Goal: Use online tool/utility: Utilize a website feature to perform a specific function

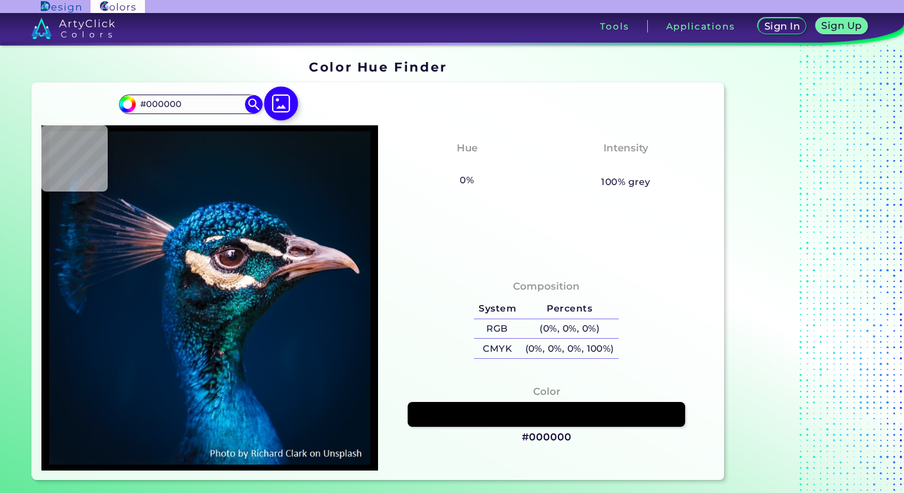
click at [266, 93] on div at bounding box center [281, 104] width 38 height 30
click at [284, 102] on img at bounding box center [281, 103] width 34 height 34
click at [0, 0] on input "file" at bounding box center [0, 0] width 0 height 0
type input "#6e6e6e"
type input "#6E6E6E"
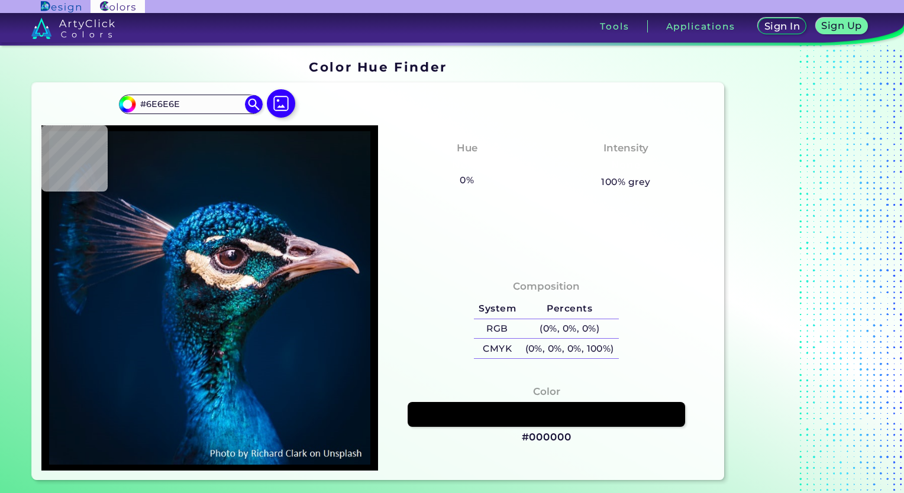
type input "#727272"
type input "#777777"
type input "#868686"
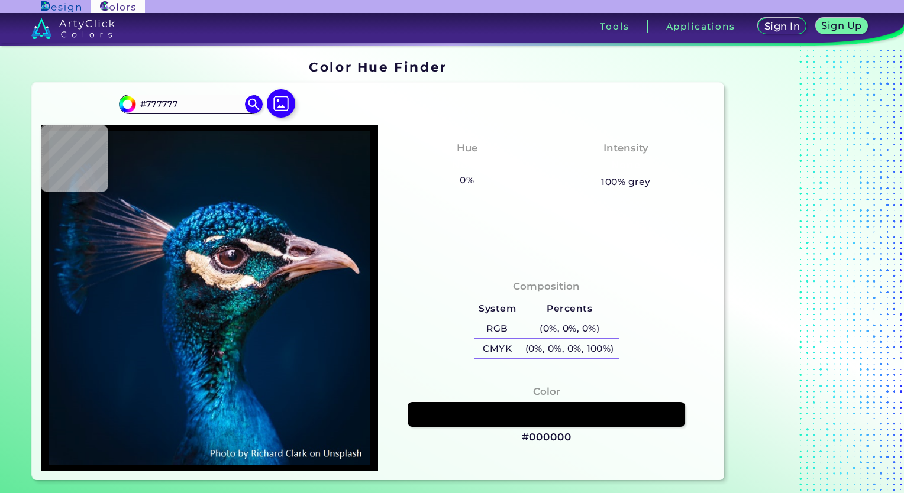
type input "#868686"
type input "#949494"
type input "#fcfcfc"
type input "#FCFCFC"
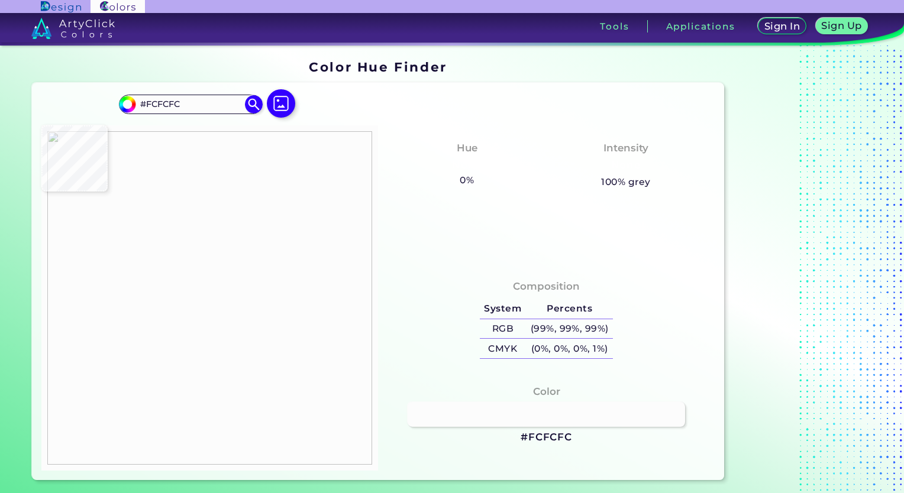
type input "#b3b5b2"
type input "#B3B5B2"
type input "#667683"
type input "#656c73"
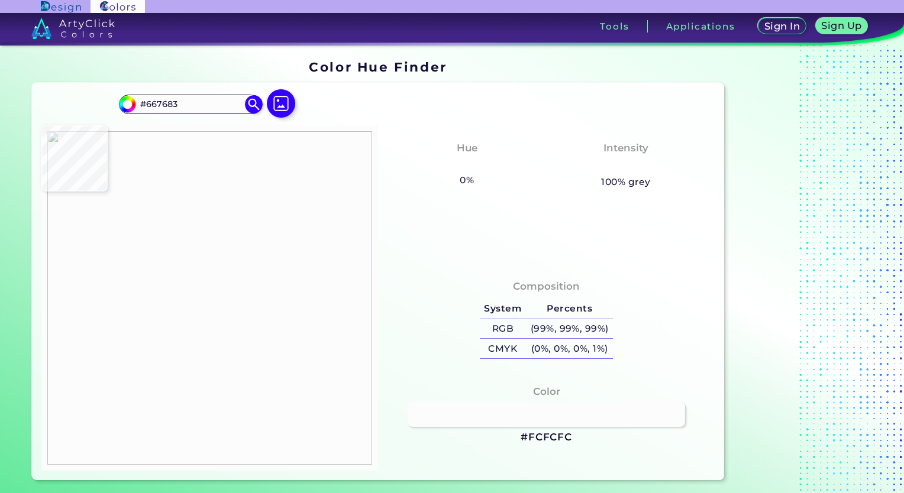
type input "#656C73"
type input "#545653"
type input "#515a57"
type input "#515A57"
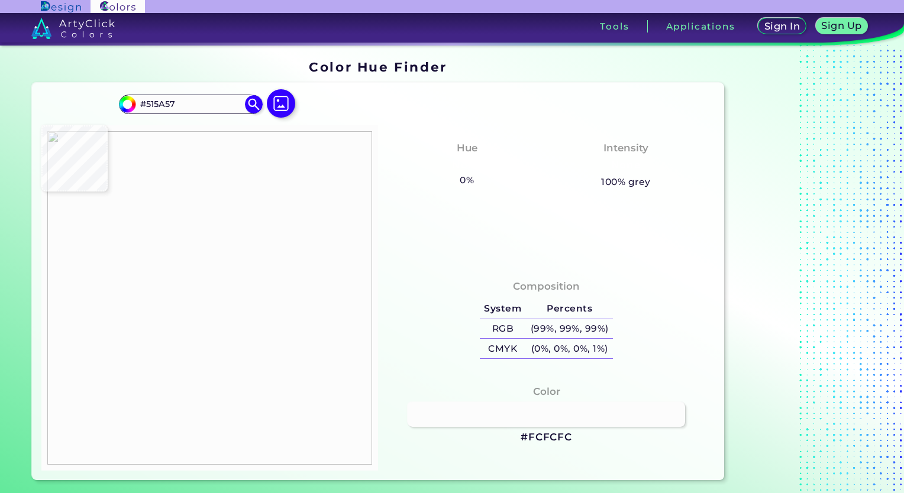
type input "#40494c"
type input "#40494C"
type input "#1d4461"
type input "#1D4461"
type input "#1e4a71"
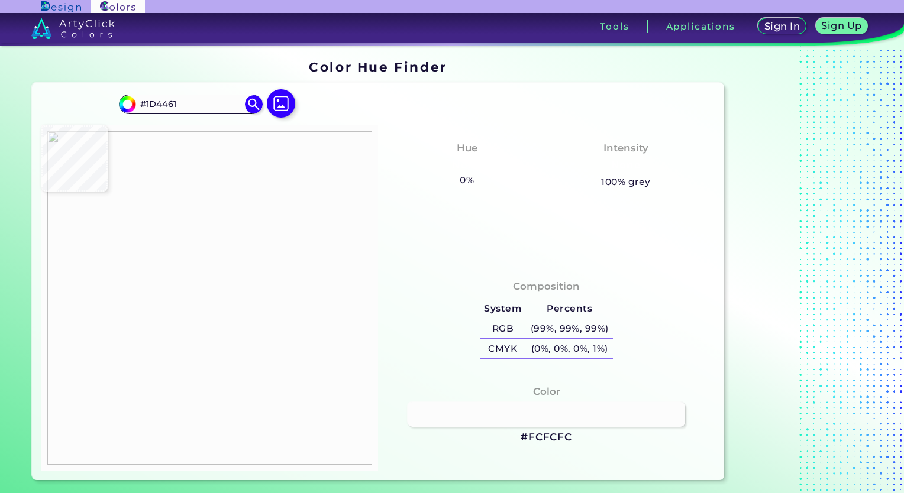
type input "#1E4A71"
type input "#1f4971"
type input "#1F4971"
type input "#224970"
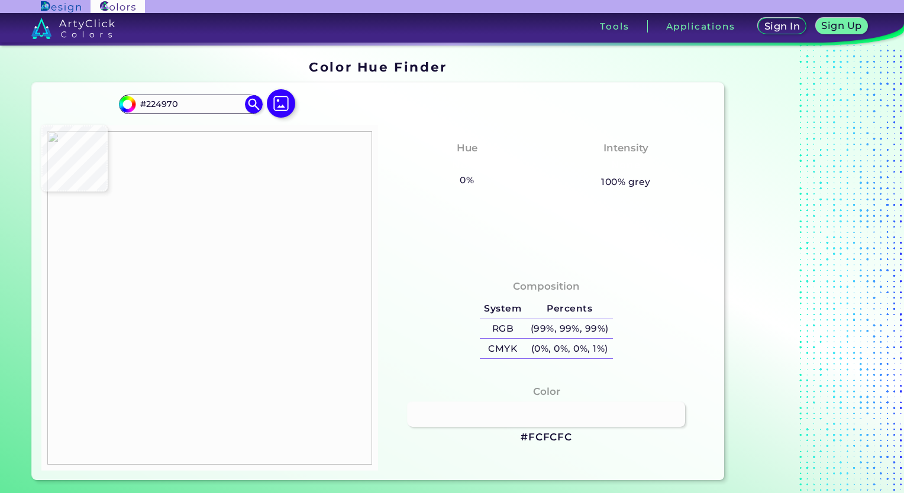
type input "#1c4368"
type input "#1C4368"
type input "#20476e"
type input "#20476E"
type input "#588099"
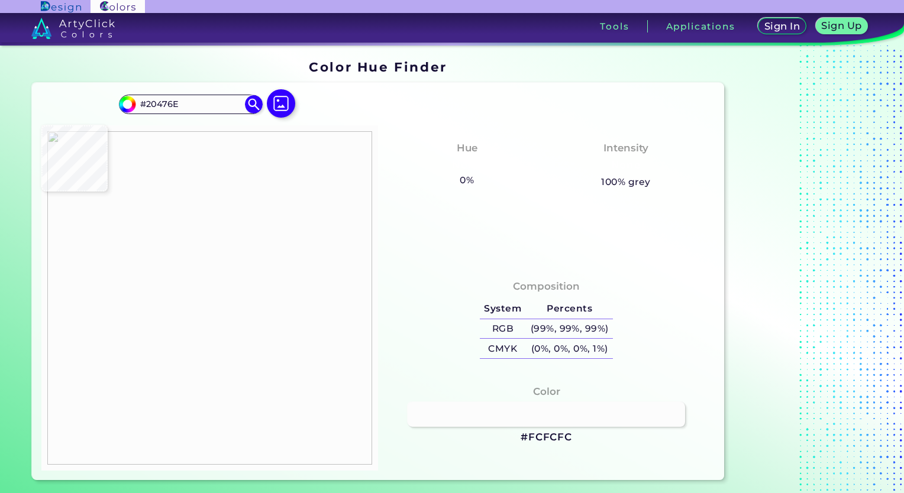
type input "#588099"
type input "#5e869f"
type input "#5E869F"
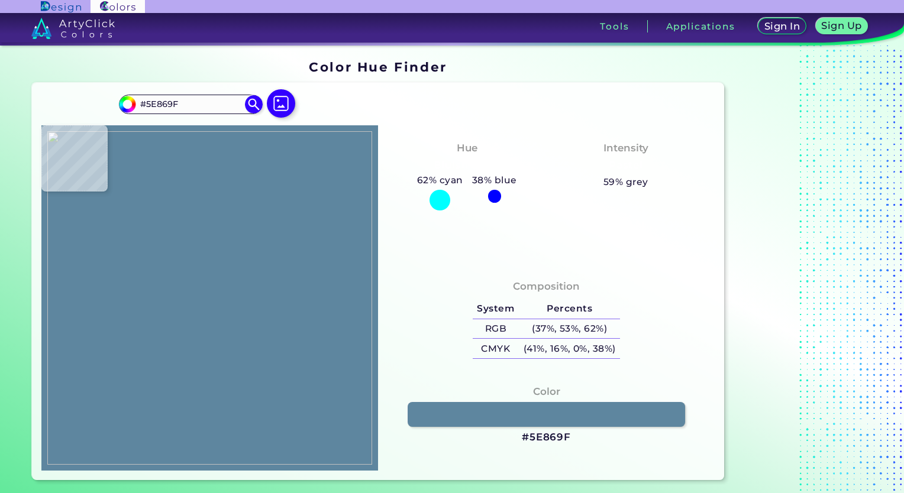
type input "#5c8aa1"
type input "#5C8AA1"
type input "#618da3"
type input "#618DA3"
type input "#395e72"
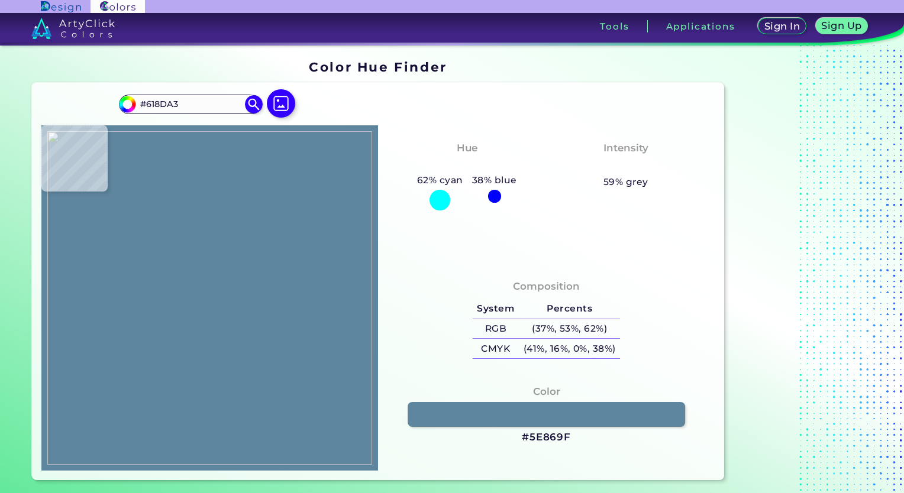
type input "#395E72"
type input "#507791"
type input "#6c9ab2"
type input "#6C9AB2"
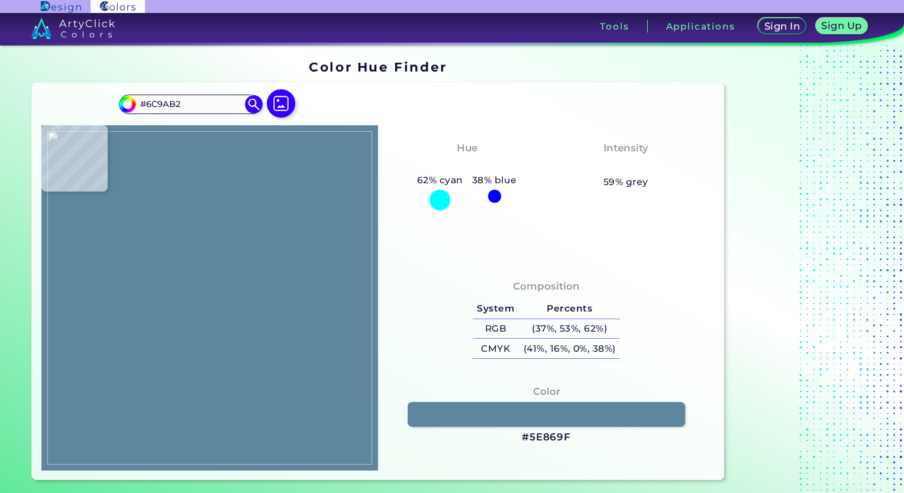
type input "#6094a9"
type input "#6094A9"
type input "#6198ac"
type input "#6198AC"
type input "#244964"
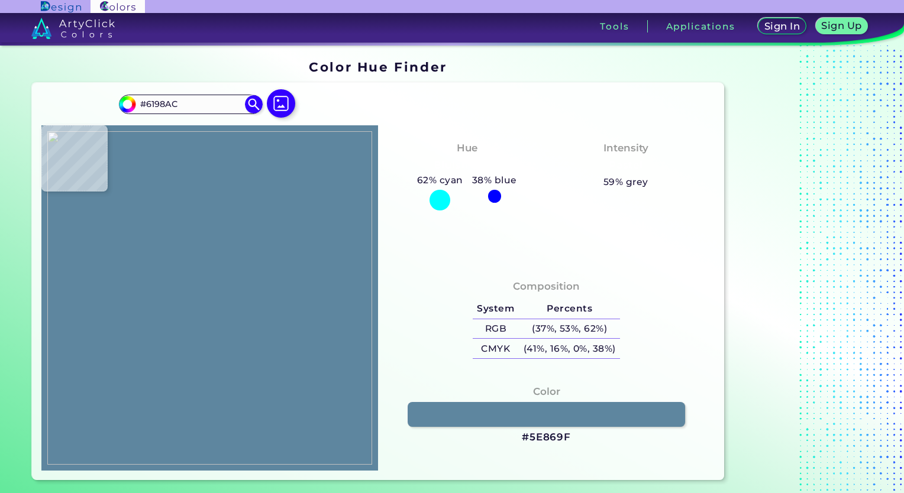
type input "#244964"
type input "#5490a2"
type input "#5490A2"
type input "#578ba0"
type input "#578BA0"
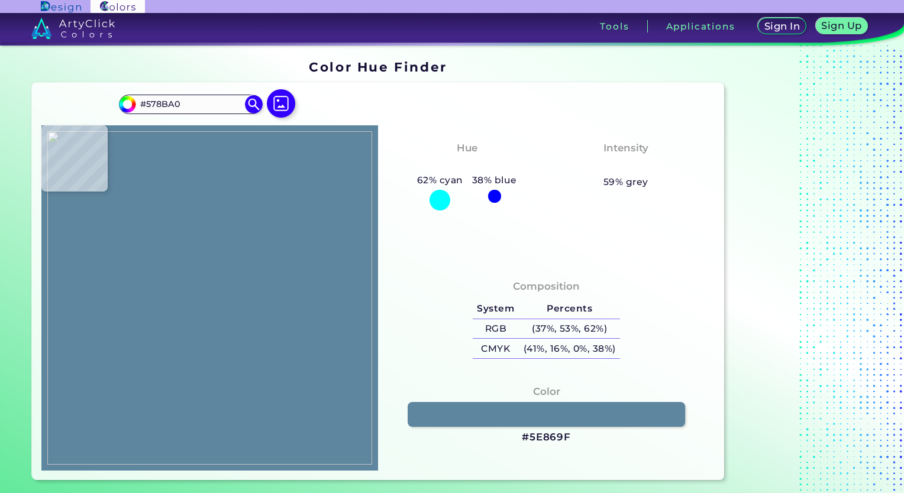
type input "#39667d"
type input "#39667D"
type input "#03243f"
type input "#03243F"
type input "#0d3146"
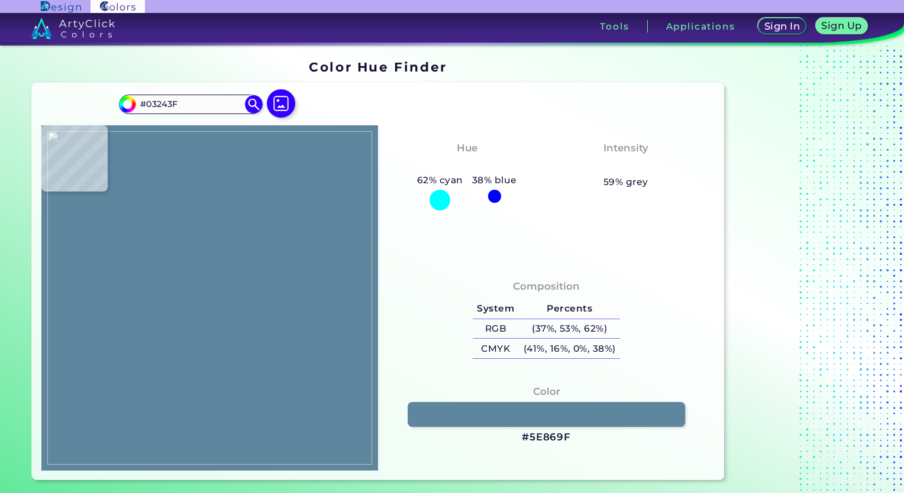
type input "#0D3146"
type input "#5e93a5"
type input "#5E93A5"
type input "#598ca1"
type input "#598CA1"
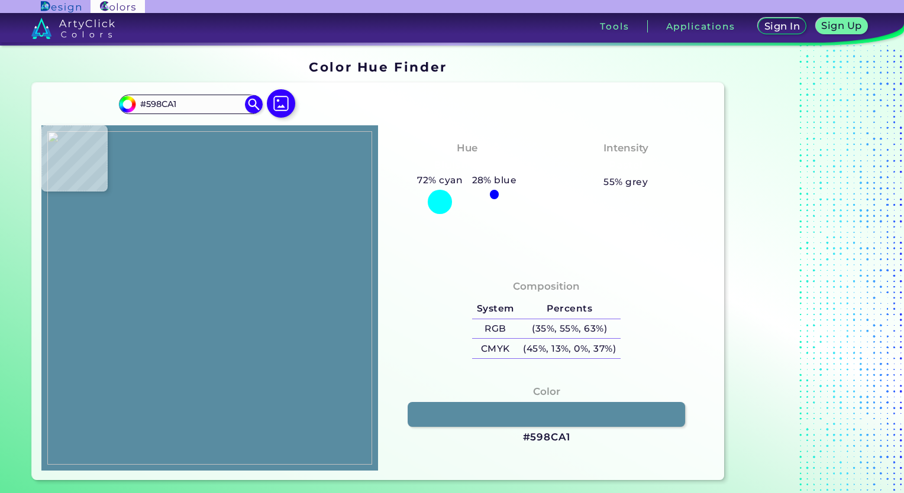
type input "#1f4c63"
type input "#1F4C63"
type input "#5b828c"
type input "#5B828C"
type input "#844254"
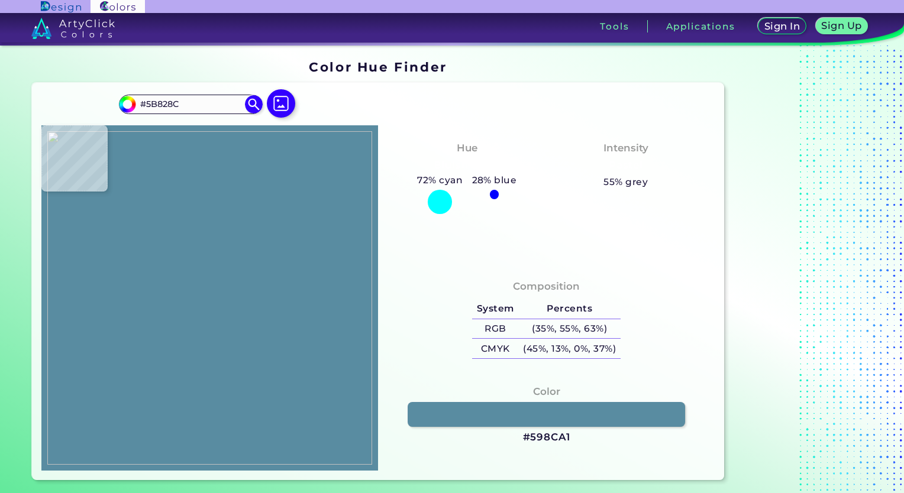
type input "#844254"
type input "#3b556a"
type input "#3B556A"
type input "#41667b"
type input "#41667B"
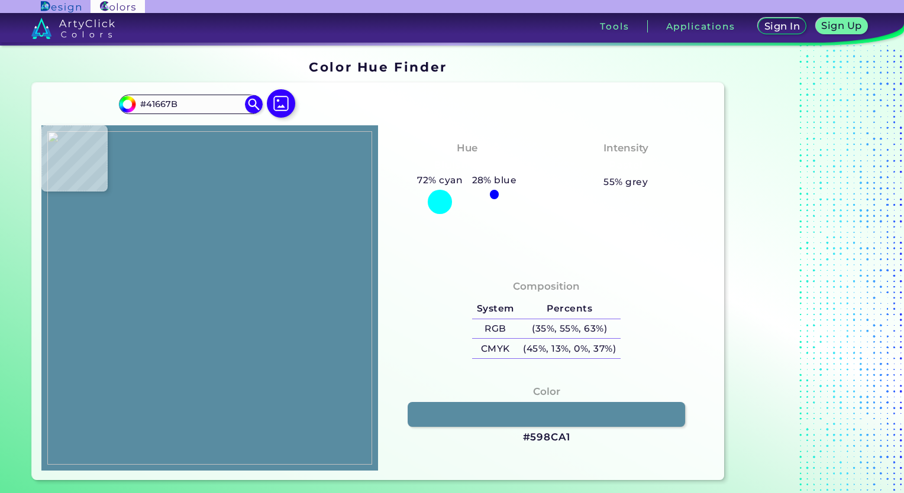
type input "#6a9db0"
type input "#6A9DB0"
type input "#669db1"
type input "#669DB1"
type input "#649baf"
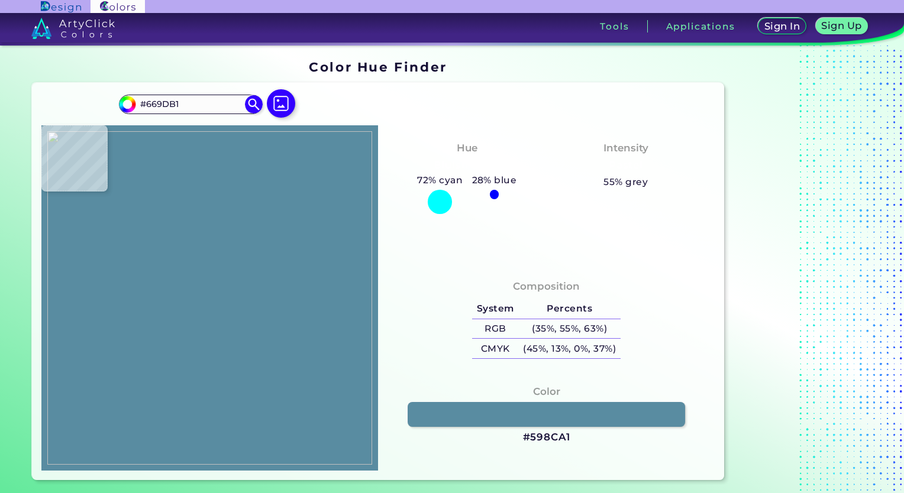
type input "#649BAF"
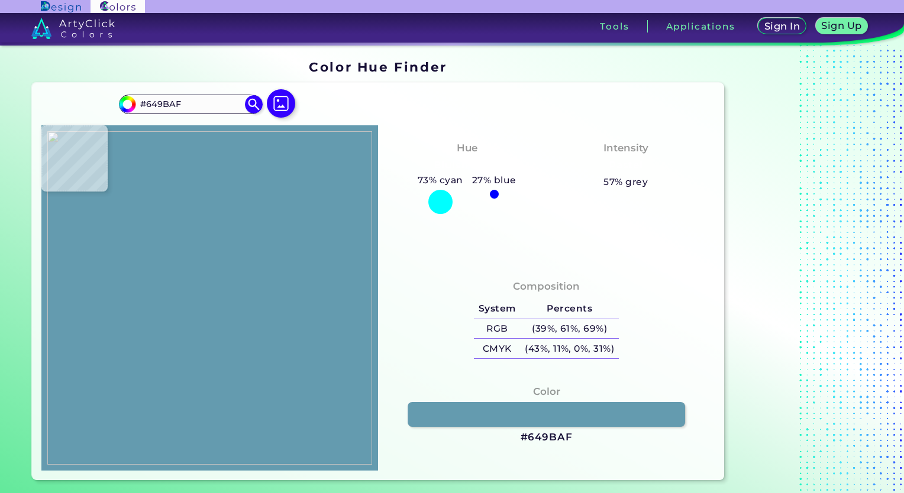
type input "#6097ab"
type input "#6097AB"
type input "#5e95a9"
type input "#5E95A9"
type input "#6097ab"
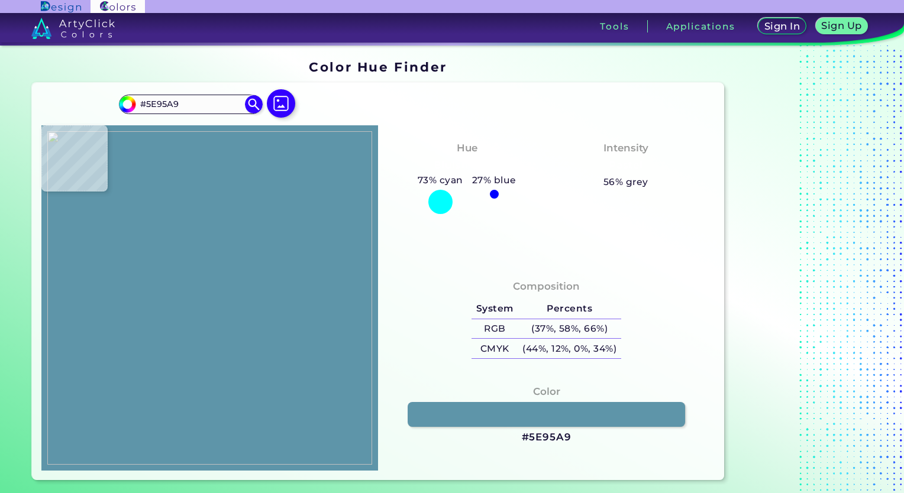
type input "#6097AB"
type input "#649baf"
type input "#649BAF"
type input "#6097ab"
type input "#6097AB"
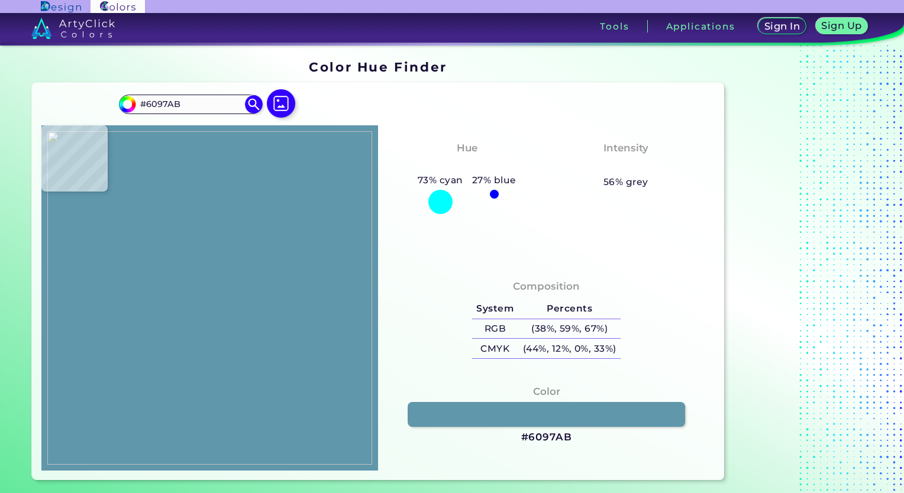
click at [261, 372] on img at bounding box center [209, 298] width 325 height 334
click at [559, 436] on h3 "#6097AB" at bounding box center [546, 438] width 51 height 14
click at [283, 99] on img at bounding box center [281, 103] width 34 height 34
click at [0, 0] on input "file" at bounding box center [0, 0] width 0 height 0
click at [348, 237] on img at bounding box center [209, 298] width 325 height 334
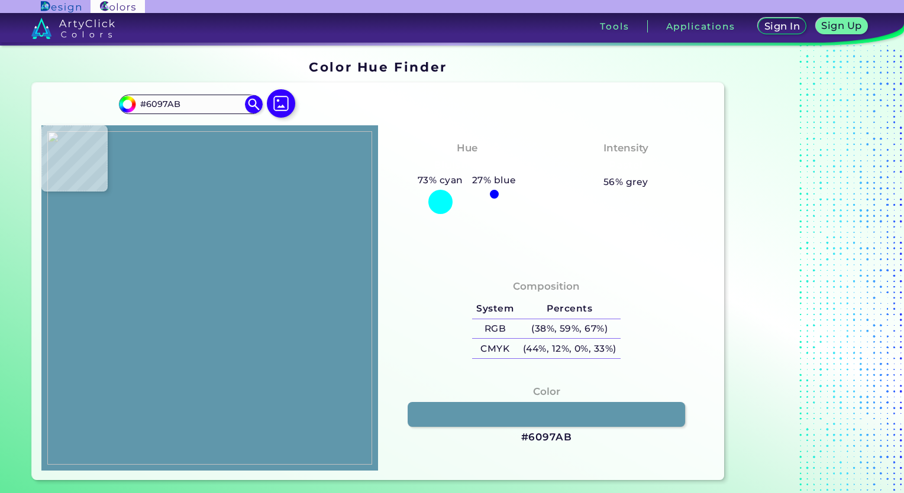
type input "#ec5a38"
type input "#EC5A38"
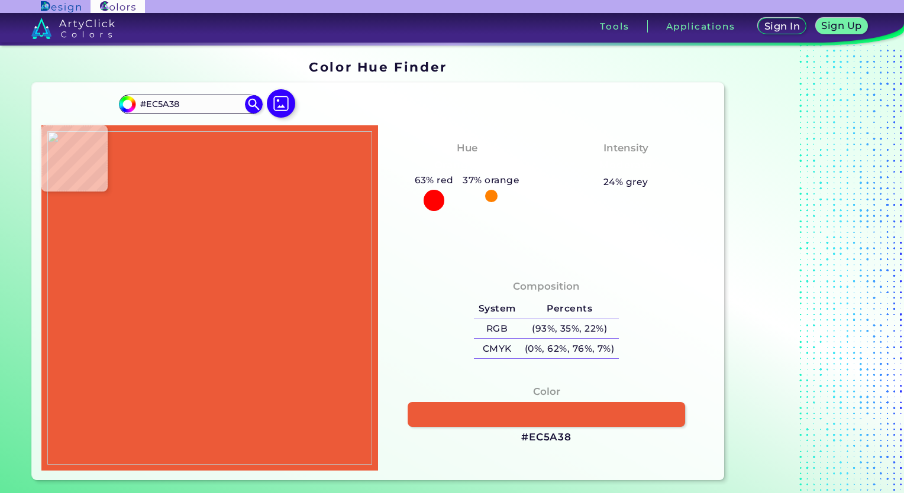
click at [353, 243] on img at bounding box center [209, 298] width 325 height 334
click at [549, 433] on h3 "#EC5A38" at bounding box center [546, 438] width 50 height 14
